Goal: Task Accomplishment & Management: Manage account settings

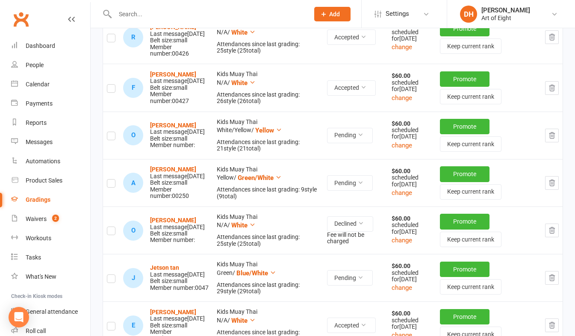
scroll to position [385, 0]
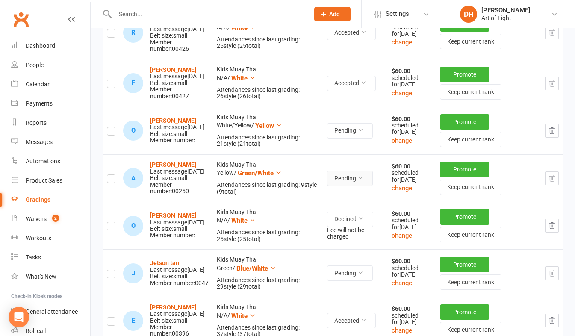
click at [361, 181] on icon at bounding box center [360, 178] width 6 height 6
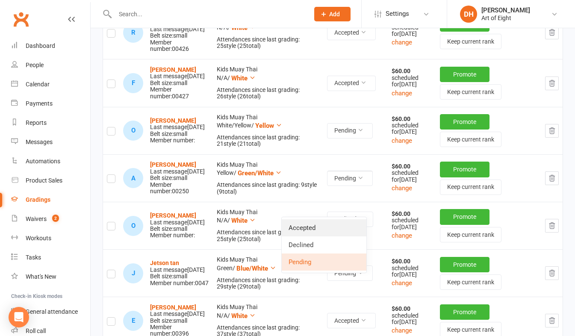
click at [304, 227] on link "Accepted" at bounding box center [324, 227] width 85 height 17
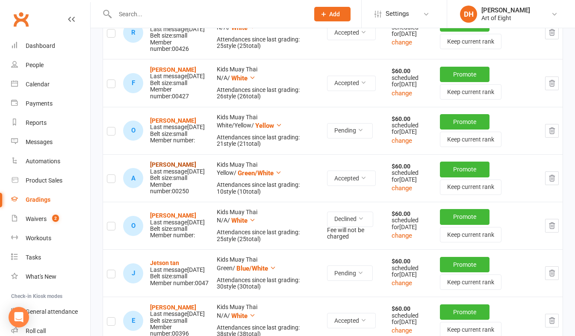
click at [160, 168] on strong "[PERSON_NAME]" at bounding box center [173, 164] width 46 height 7
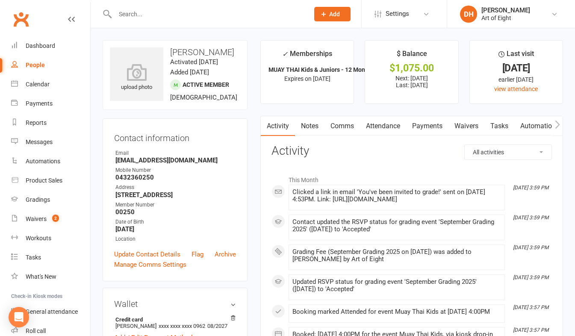
click at [414, 125] on link "Payments" at bounding box center [427, 126] width 42 height 20
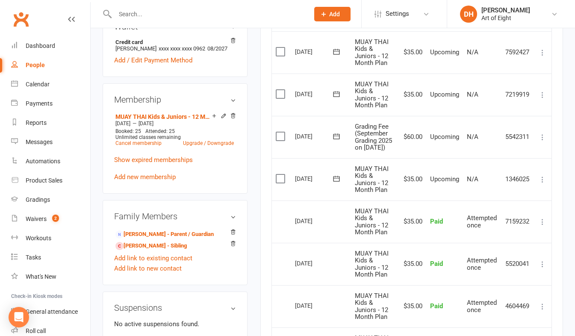
scroll to position [299, 0]
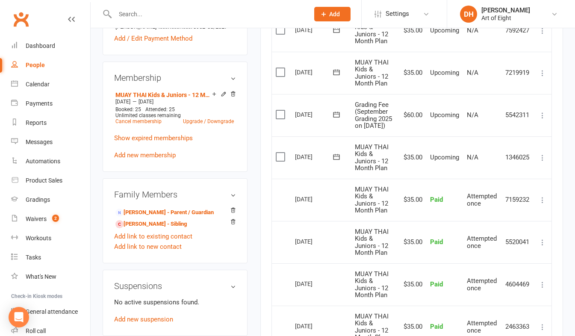
click at [544, 119] on icon at bounding box center [542, 115] width 9 height 9
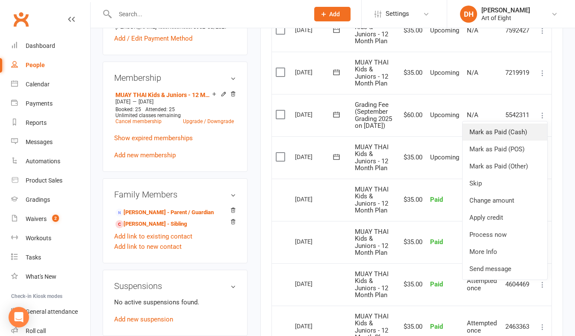
click at [488, 136] on link "Mark as Paid (Cash)" at bounding box center [505, 132] width 85 height 17
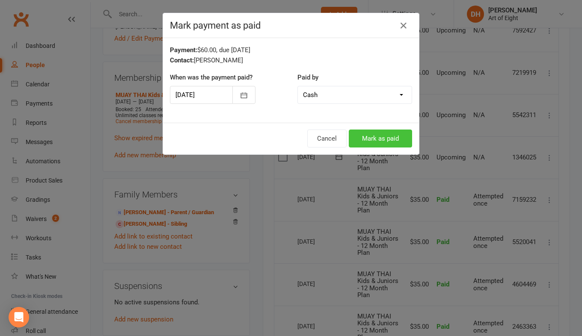
click at [363, 140] on button "Mark as paid" at bounding box center [379, 139] width 63 height 18
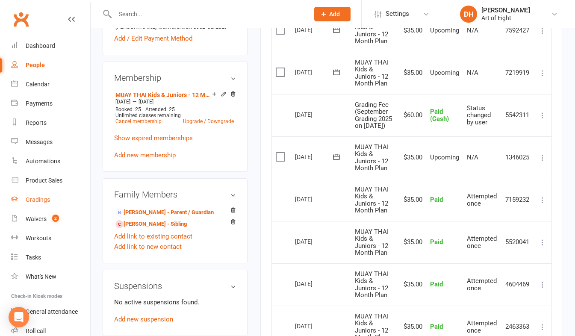
drag, startPoint x: 31, startPoint y: 200, endPoint x: 44, endPoint y: 196, distance: 13.7
click at [31, 200] on div "Gradings" at bounding box center [38, 199] width 24 height 7
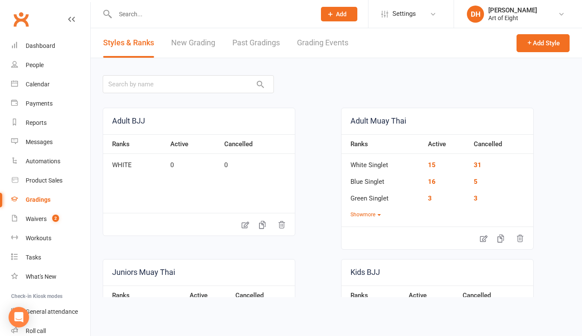
click at [318, 40] on link "Grading Events" at bounding box center [322, 43] width 51 height 30
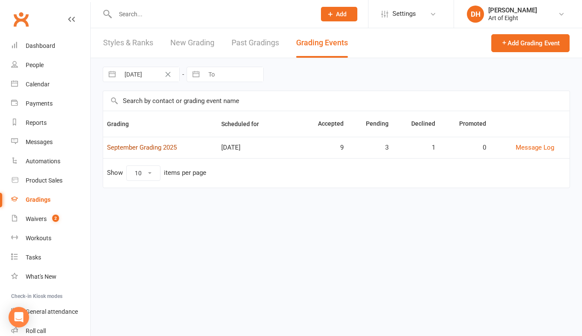
click at [141, 148] on link "September Grading 2025" at bounding box center [142, 148] width 70 height 8
